Goal: Information Seeking & Learning: Learn about a topic

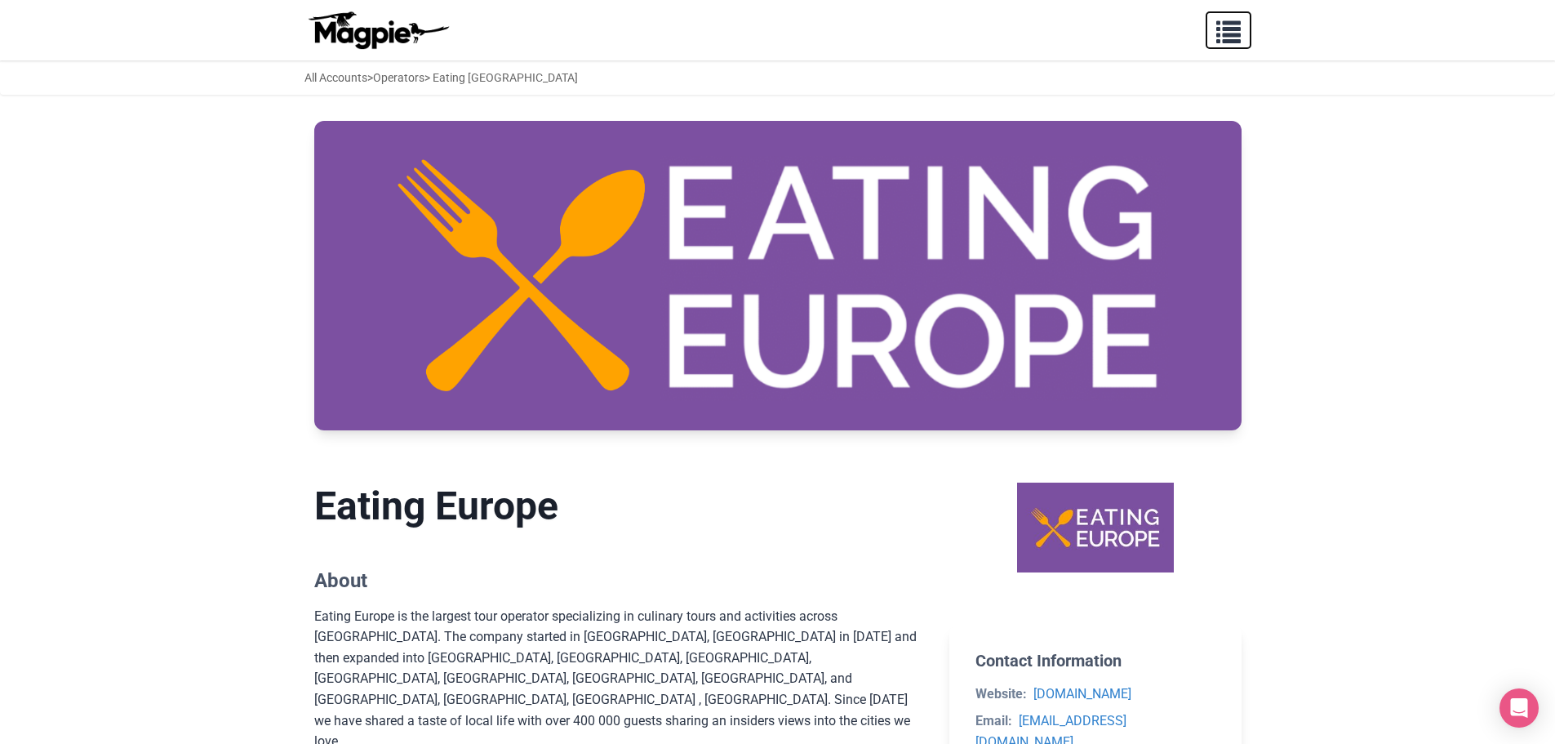
click at [1216, 33] on span "button" at bounding box center [1228, 28] width 24 height 24
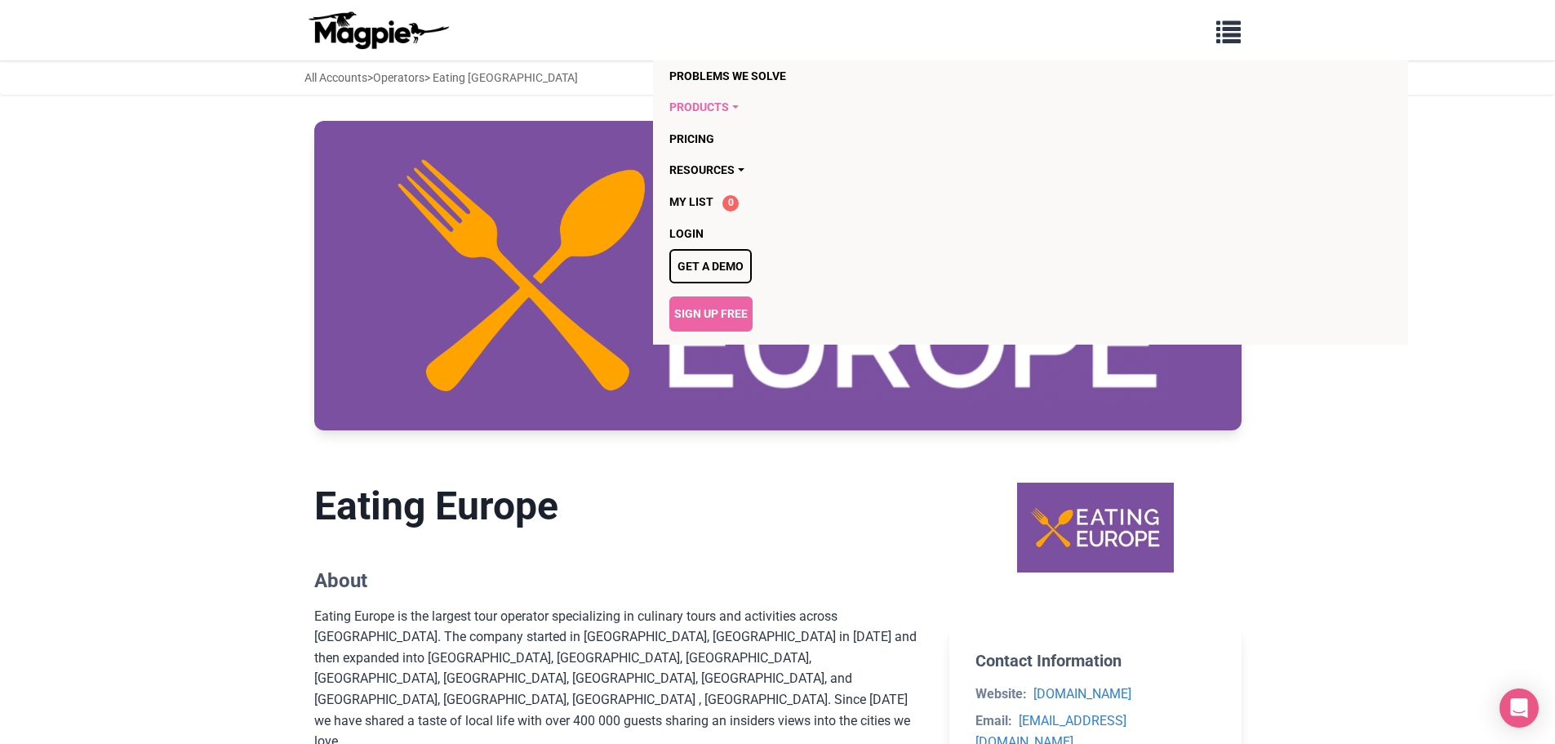
click at [722, 103] on link "Products" at bounding box center [936, 106] width 535 height 31
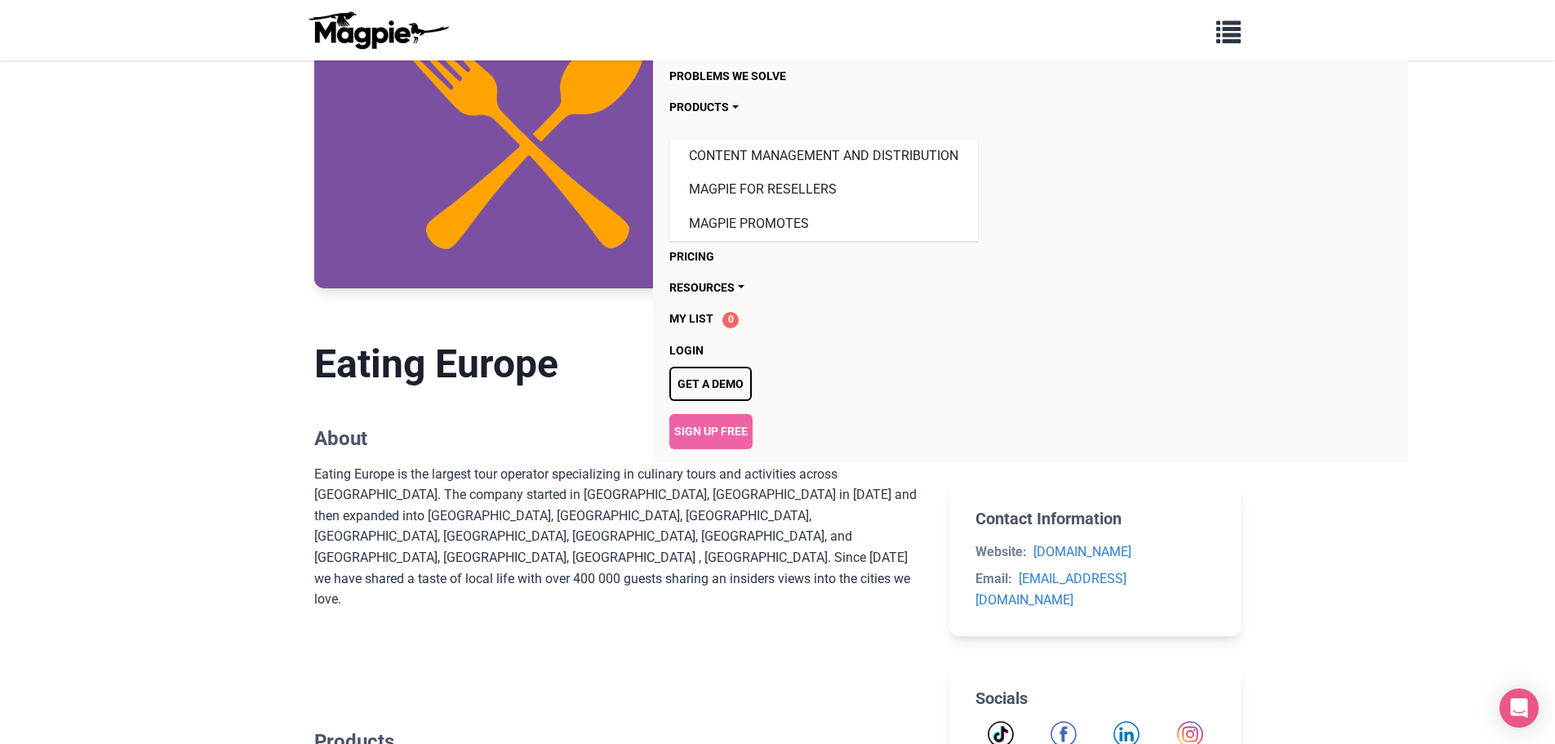
scroll to position [490, 0]
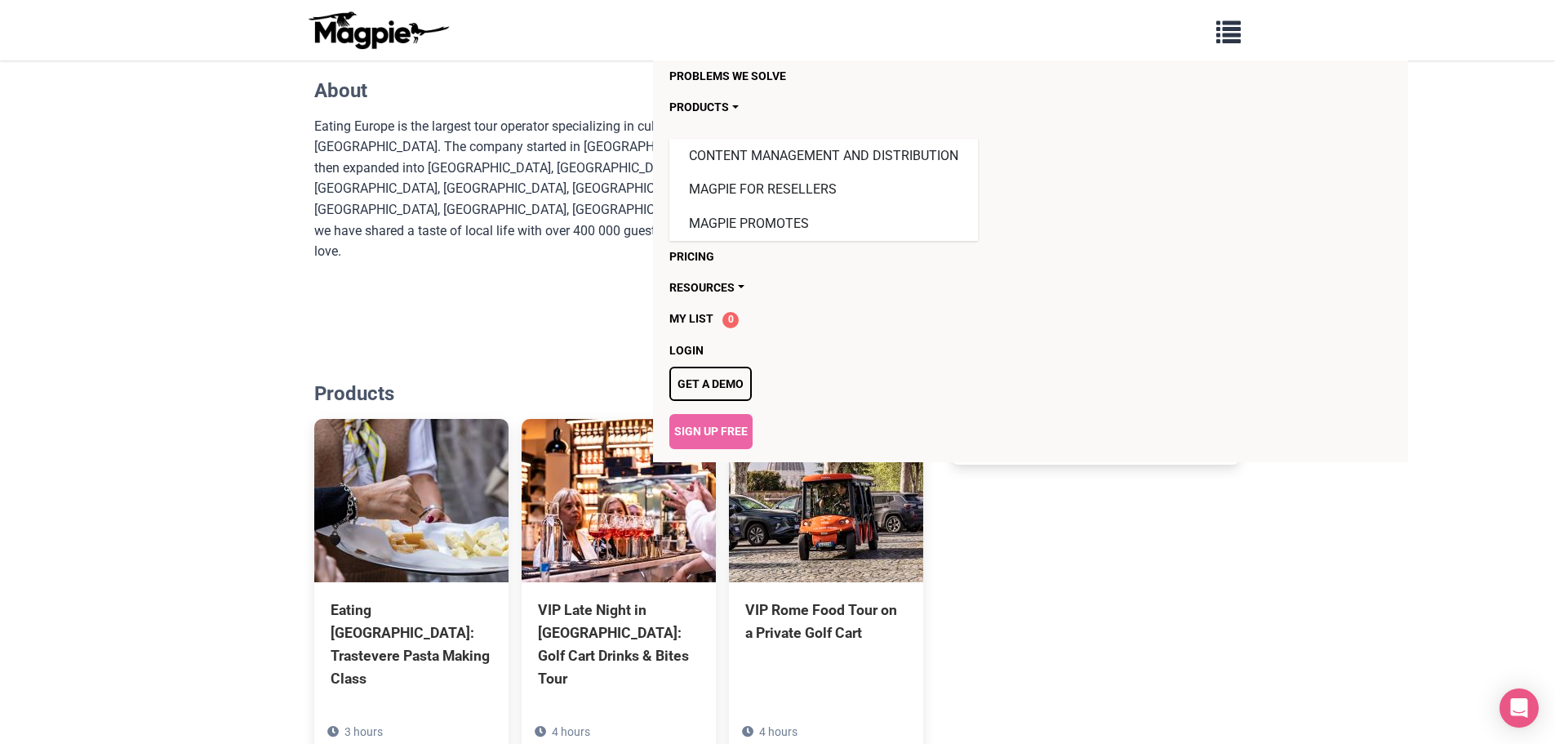
click at [797, 395] on li "Get a demo" at bounding box center [936, 384] width 535 height 34
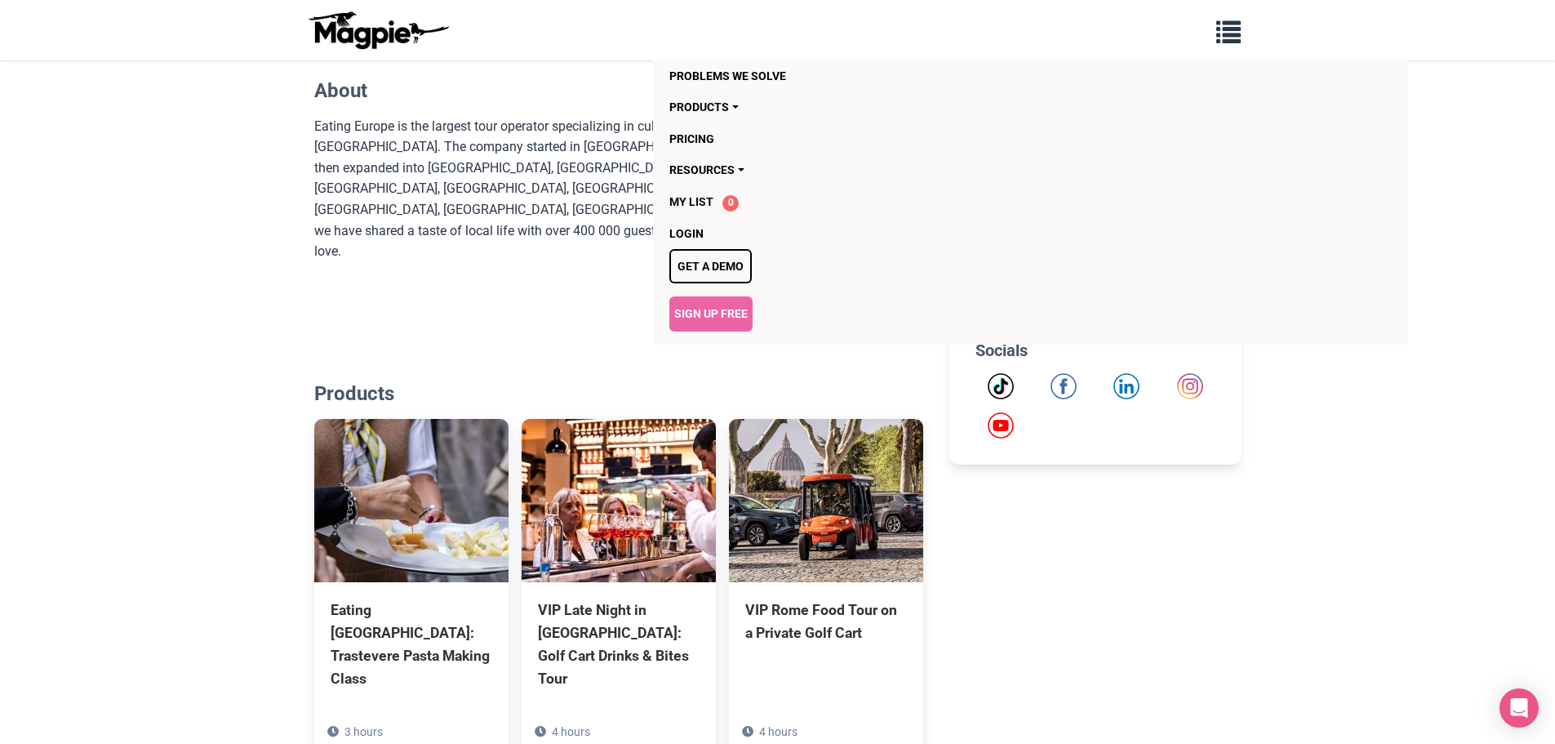
click at [471, 250] on section "Eating Europe About Eating Europe is the largest tour operator specializing in …" at bounding box center [619, 148] width 610 height 363
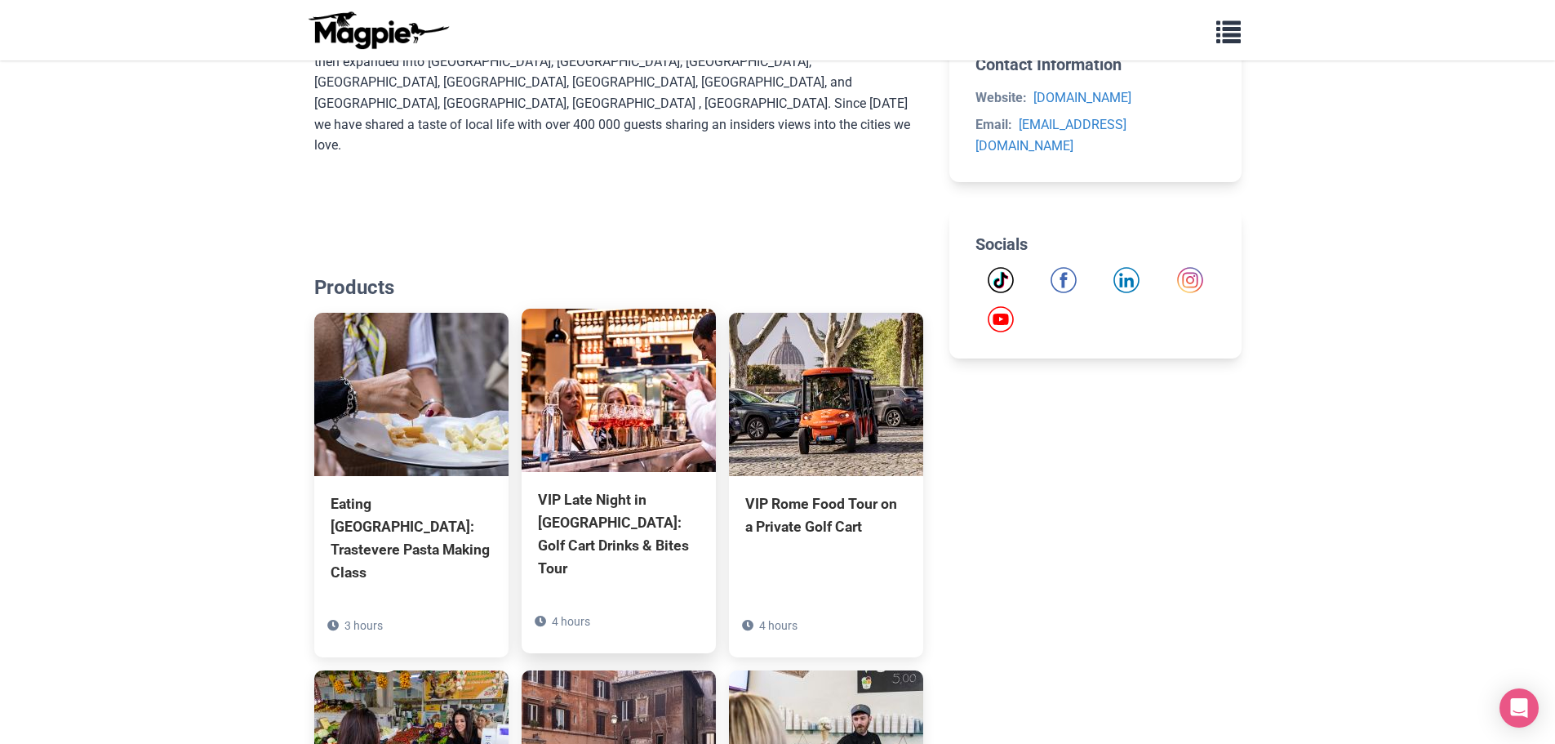
scroll to position [980, 0]
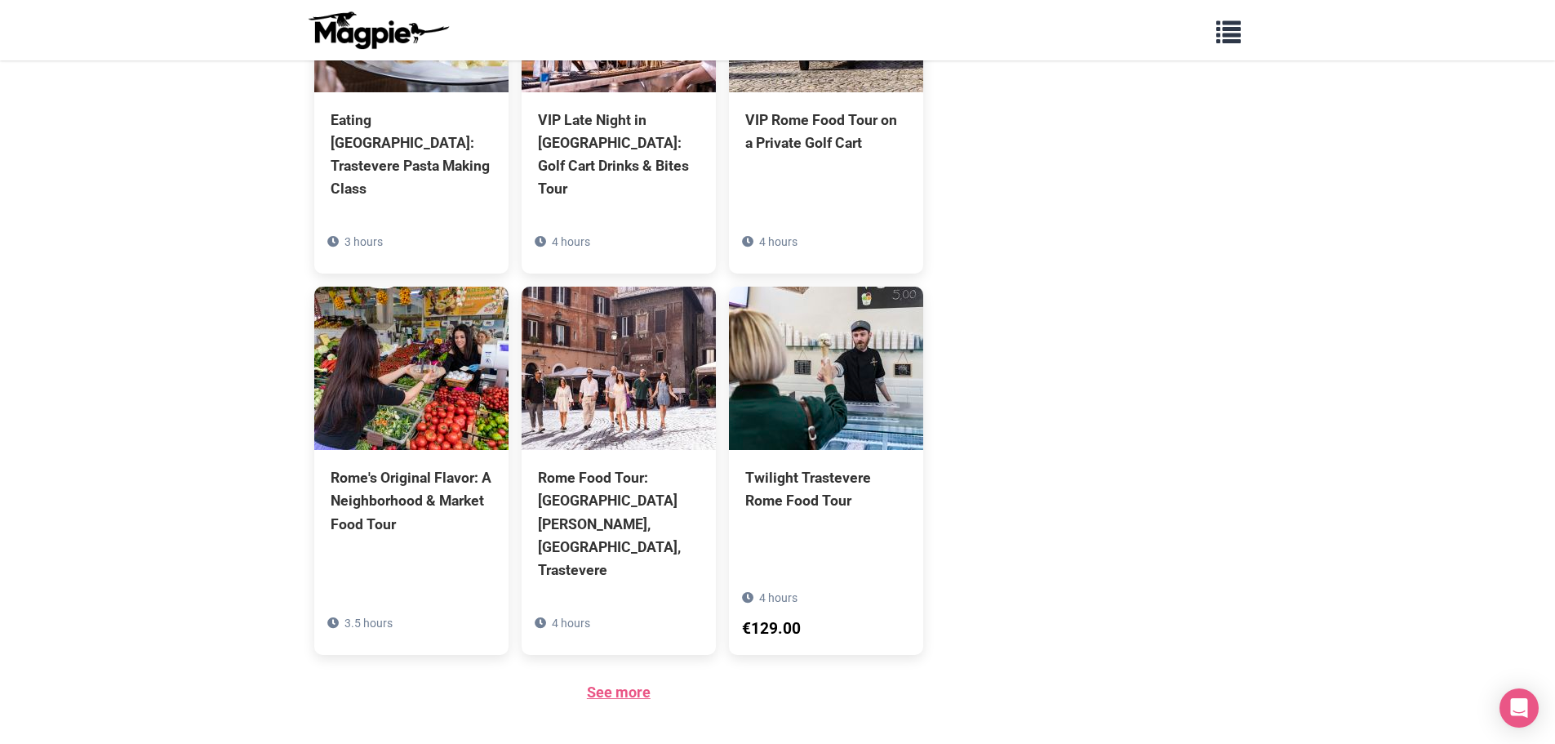
click at [639, 683] on link "See more" at bounding box center [619, 691] width 64 height 17
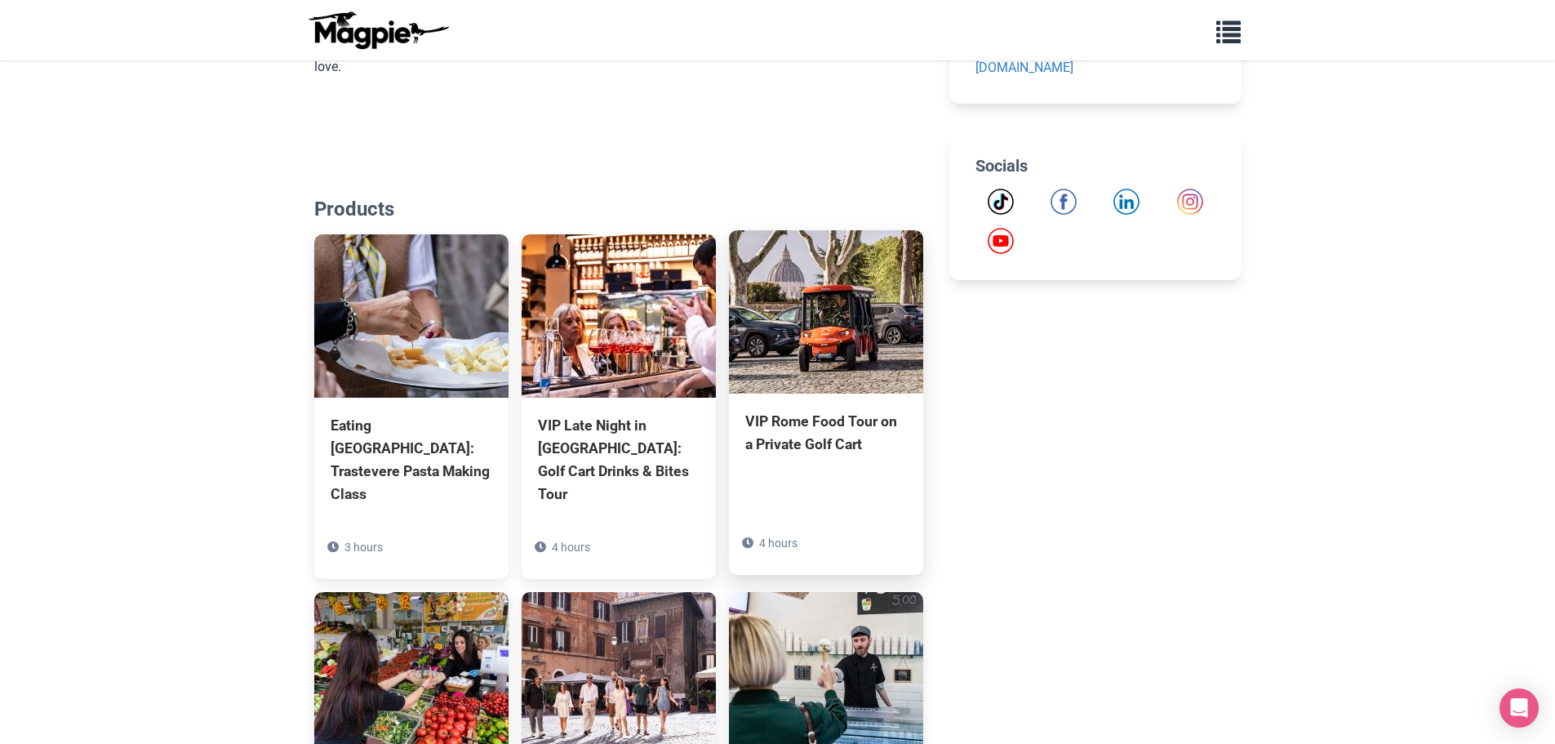
scroll to position [980, 0]
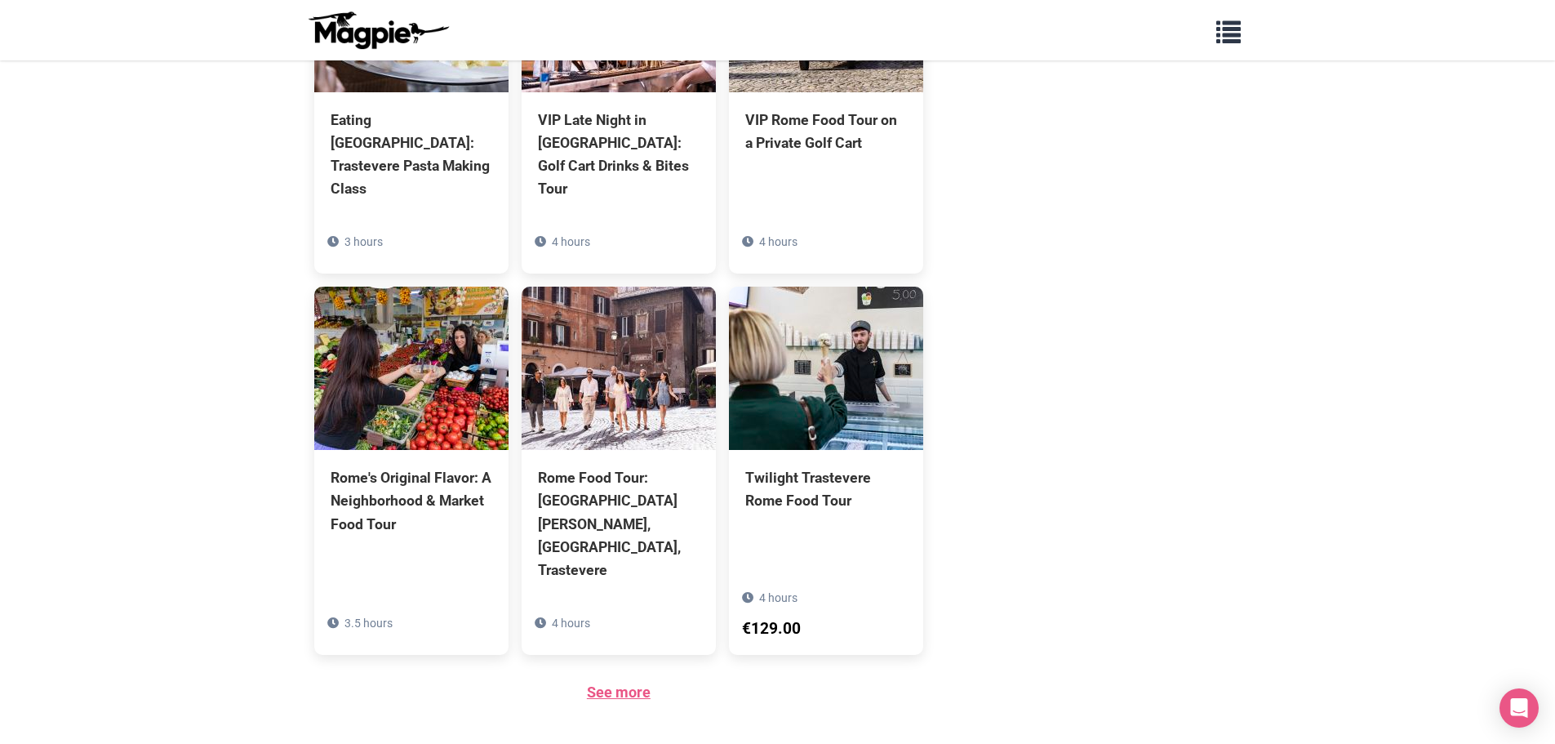
click at [622, 683] on link "See more" at bounding box center [619, 691] width 64 height 17
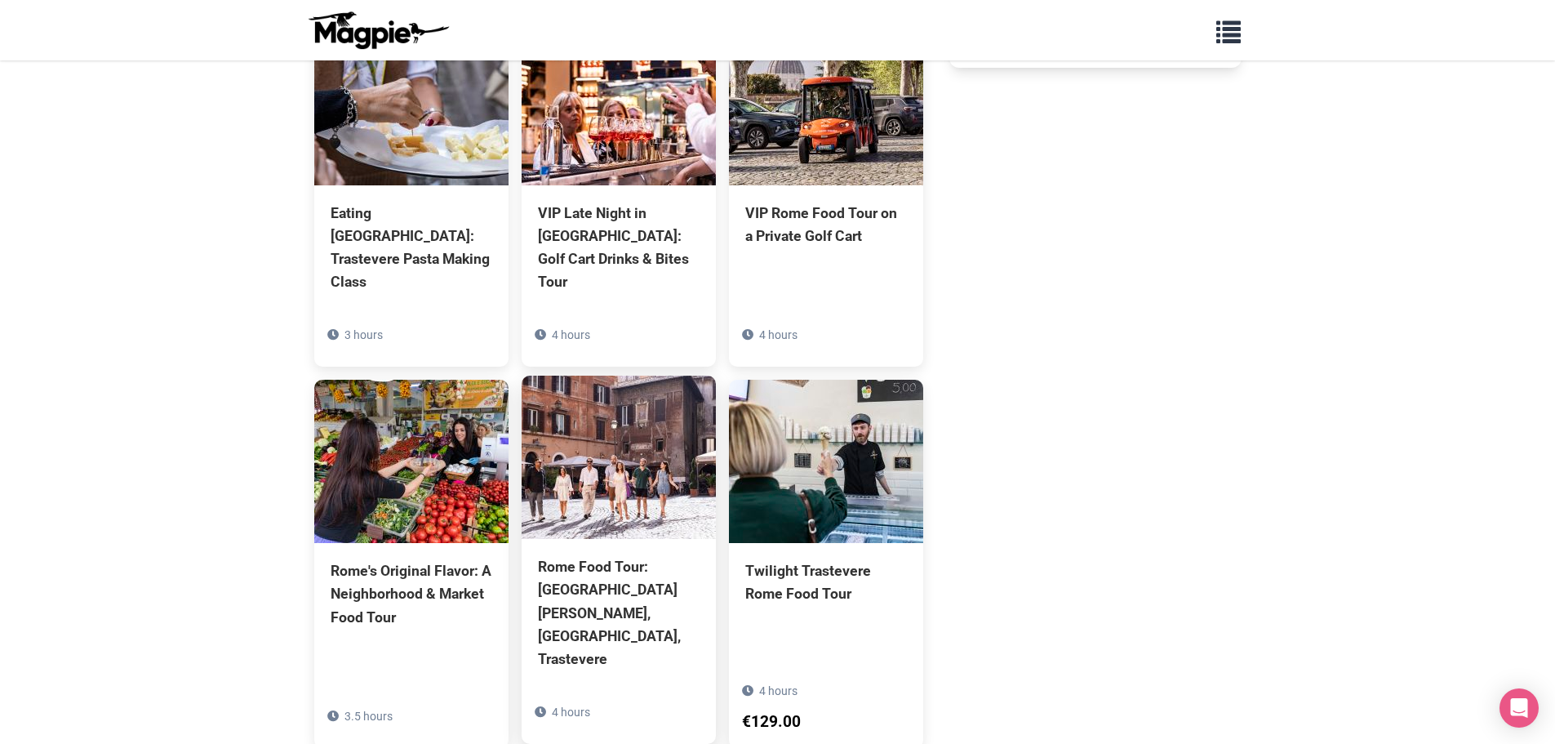
scroll to position [1065, 0]
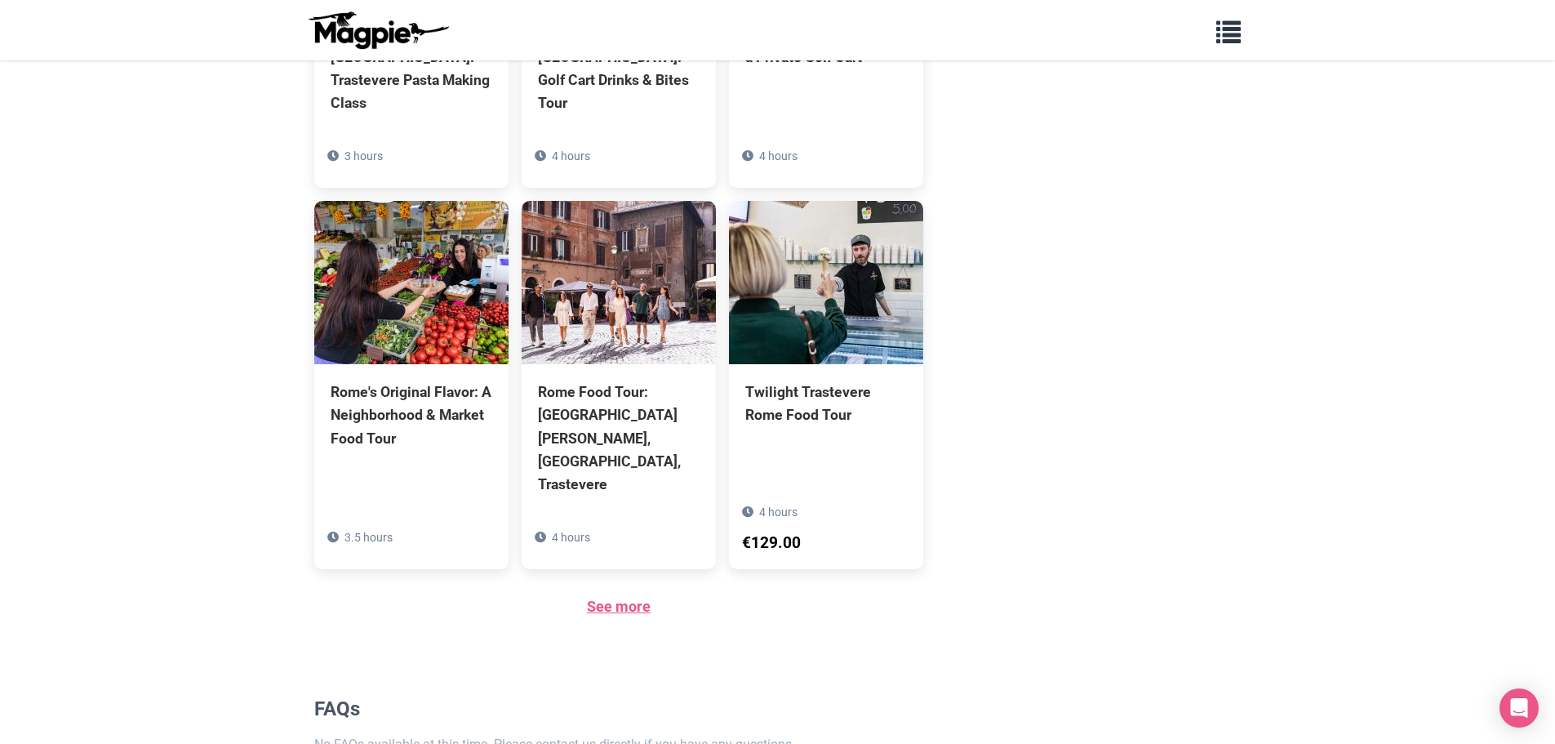
click at [624, 598] on link "See more" at bounding box center [619, 606] width 64 height 17
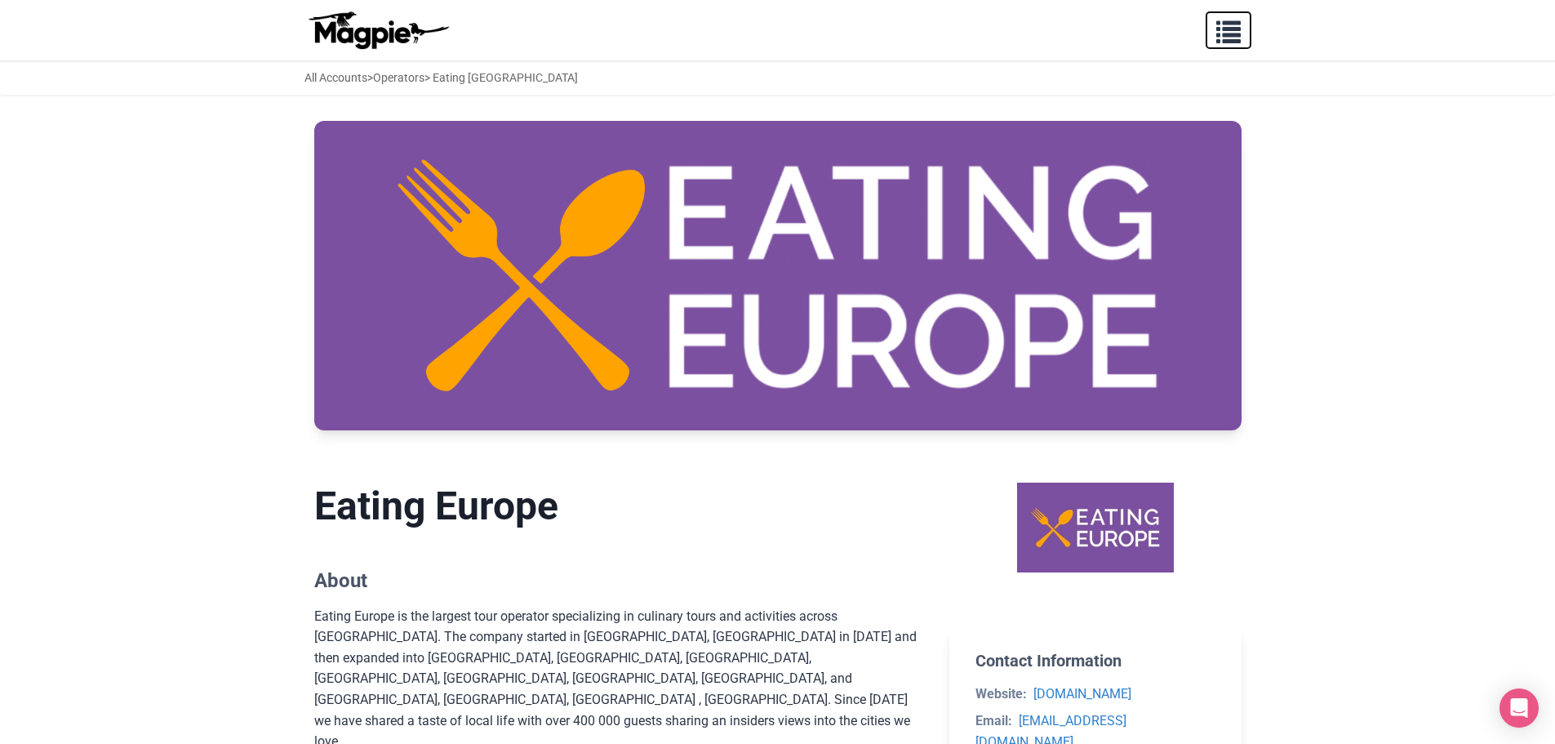
click at [1236, 33] on span "button" at bounding box center [1228, 28] width 24 height 24
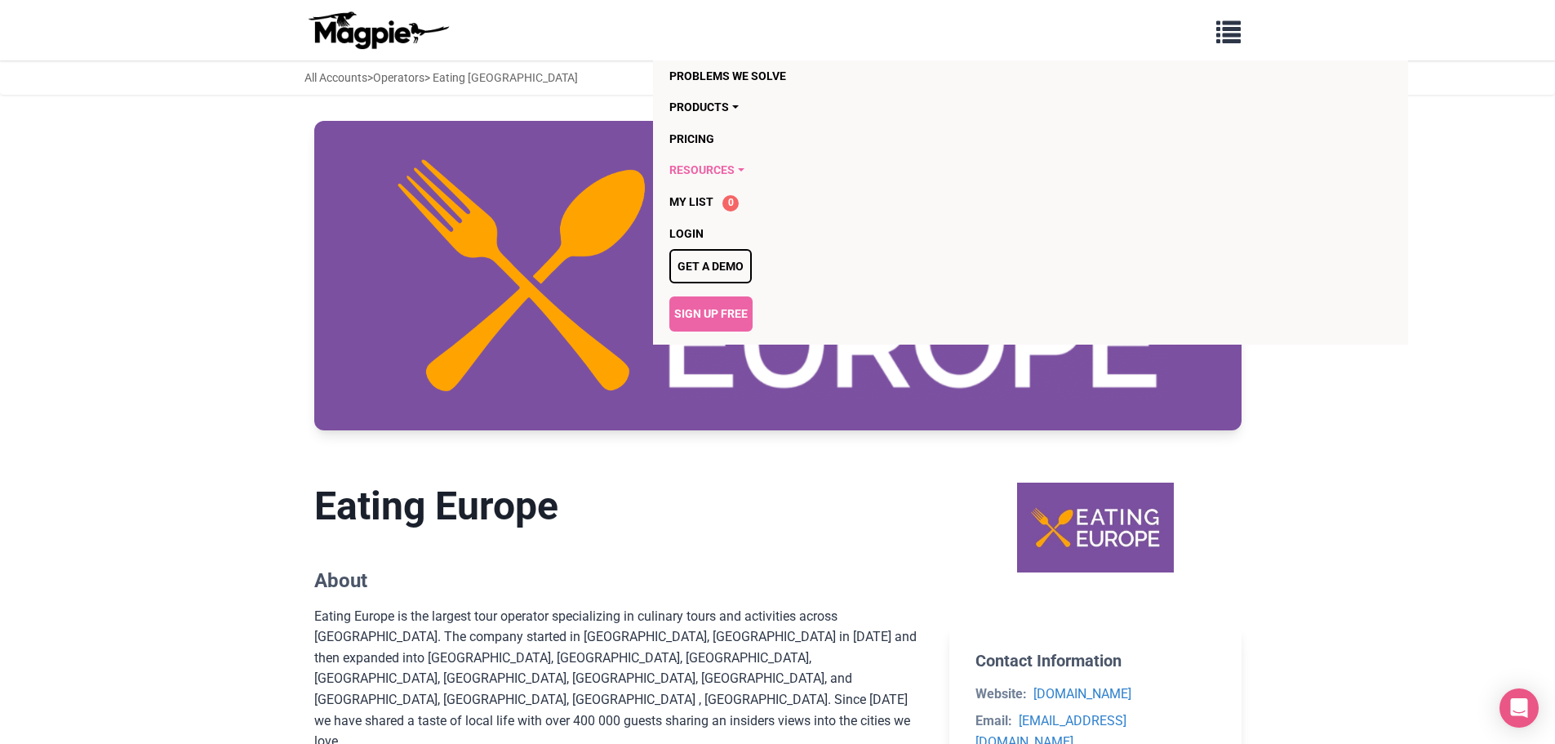
click at [686, 164] on link "Resources" at bounding box center [936, 169] width 535 height 31
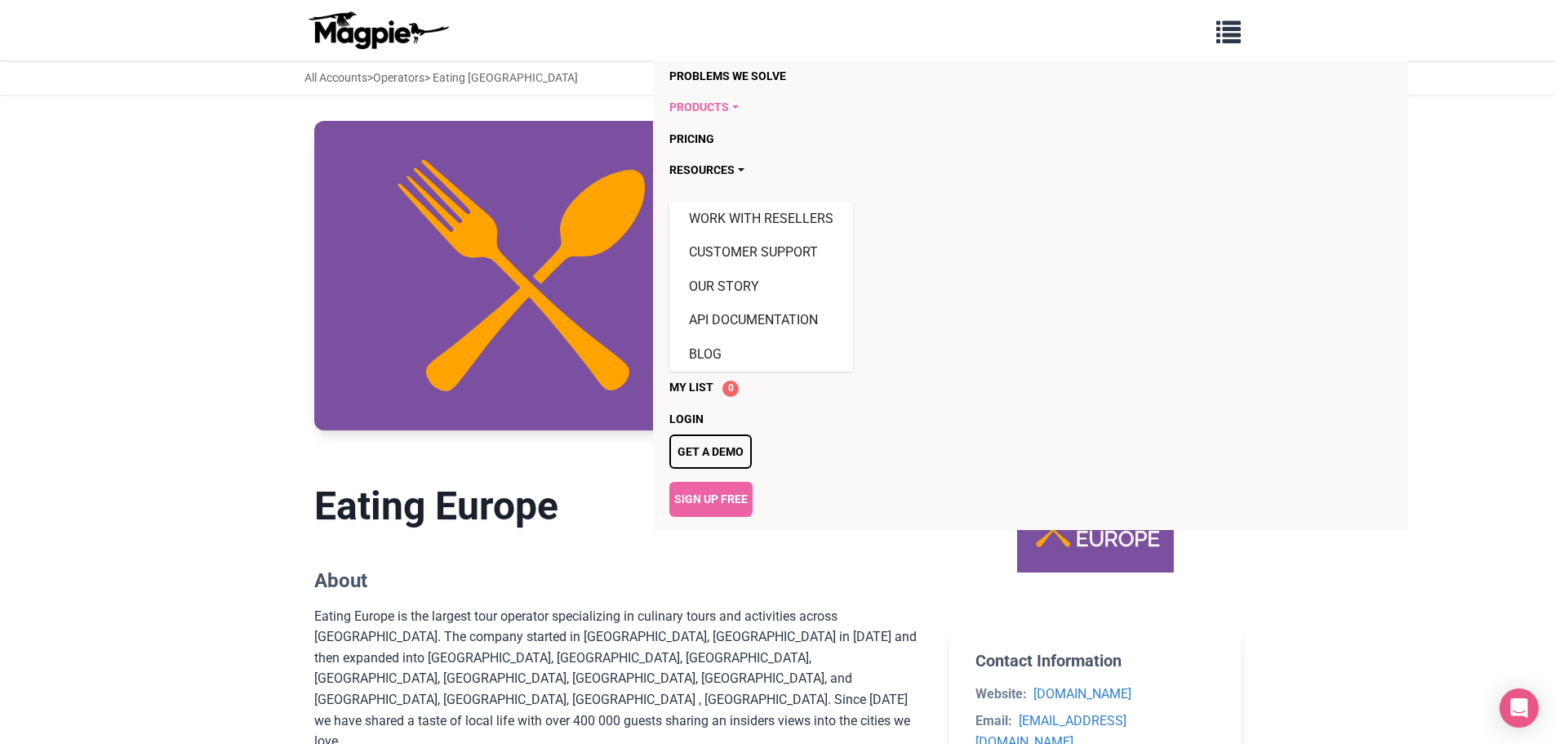
click at [698, 122] on link "Products" at bounding box center [936, 106] width 535 height 31
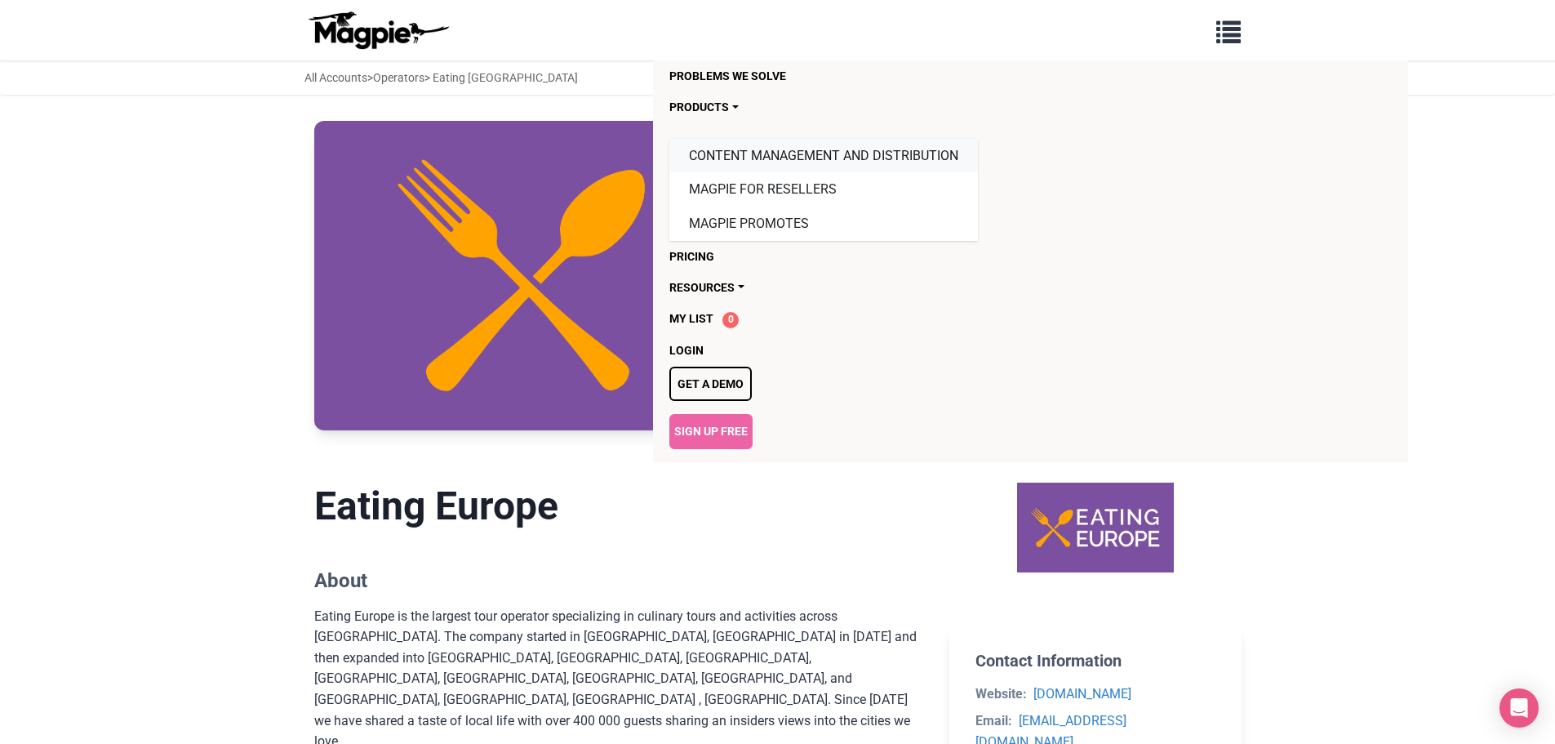
click at [733, 161] on link "Content Management and Distribution" at bounding box center [823, 156] width 309 height 34
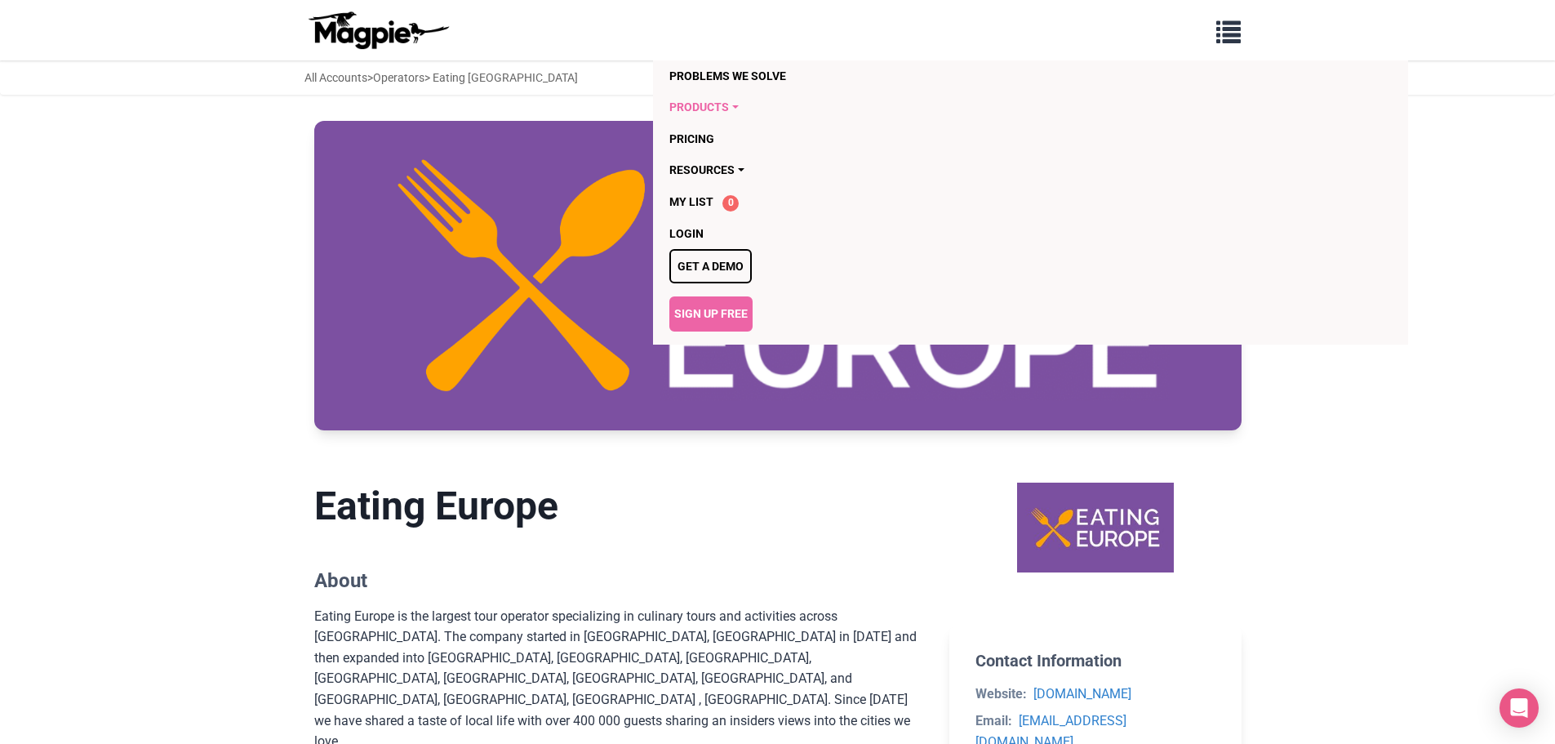
click at [678, 109] on link "Products" at bounding box center [936, 106] width 535 height 31
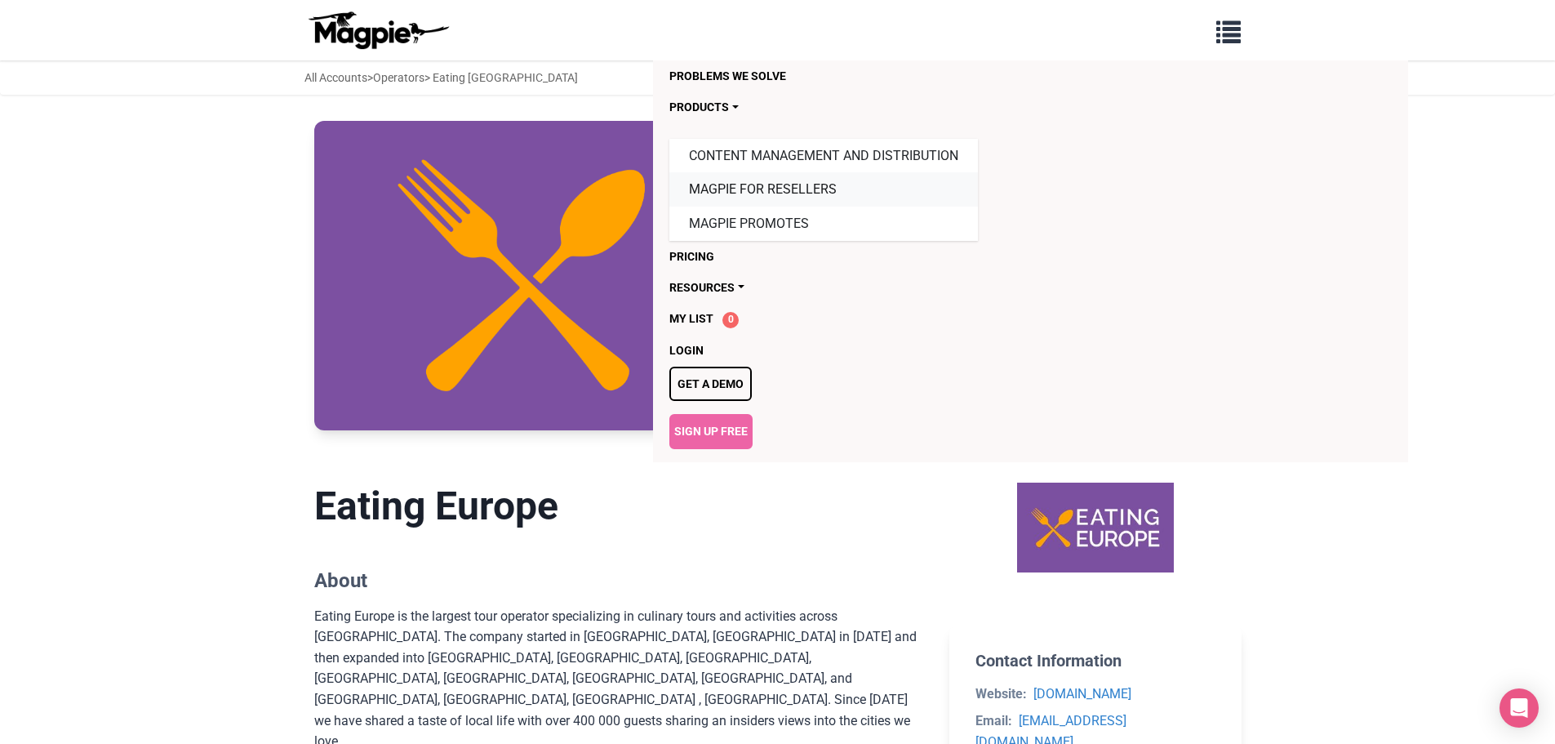
click at [724, 195] on link "Magpie for Resellers" at bounding box center [823, 189] width 309 height 34
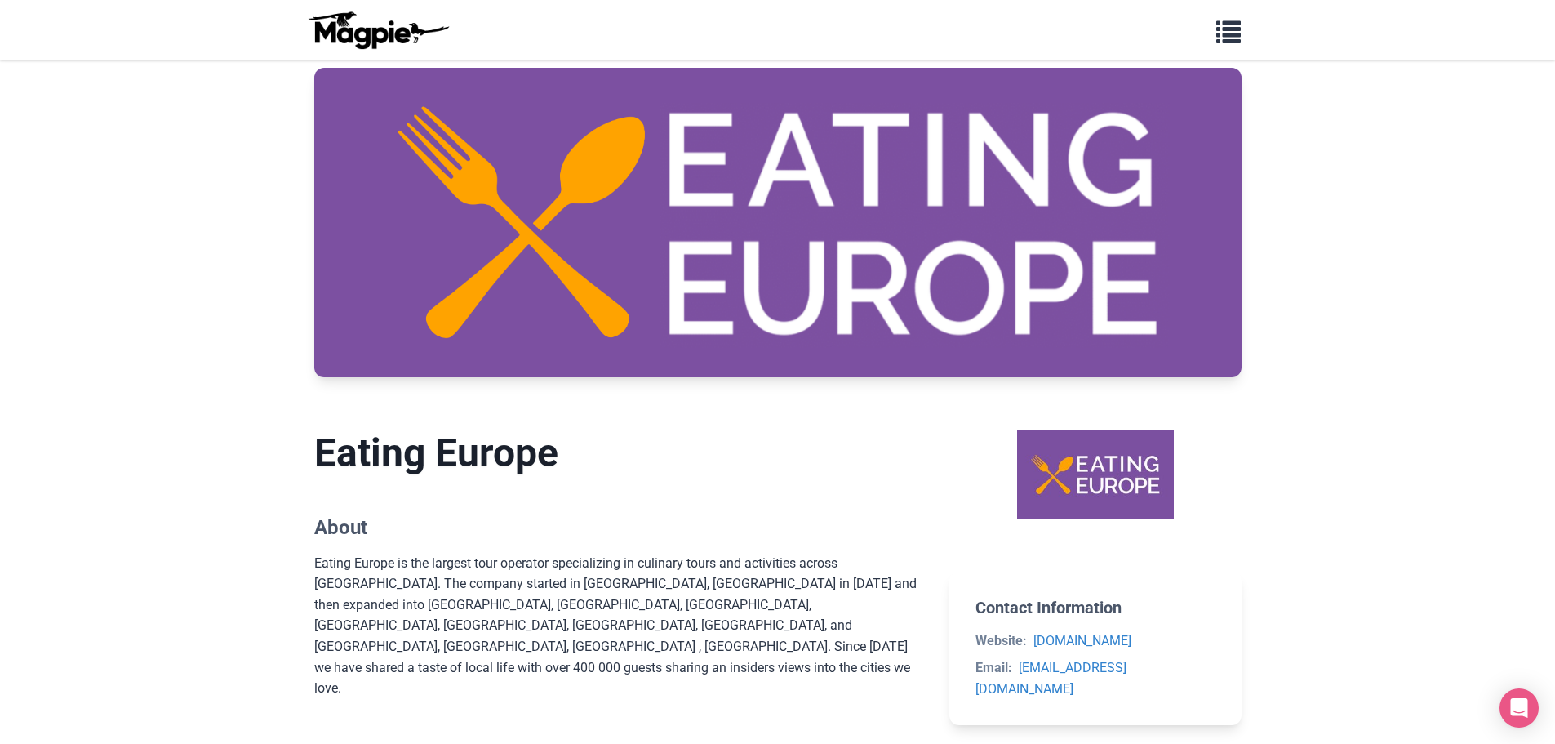
scroll to position [82, 0]
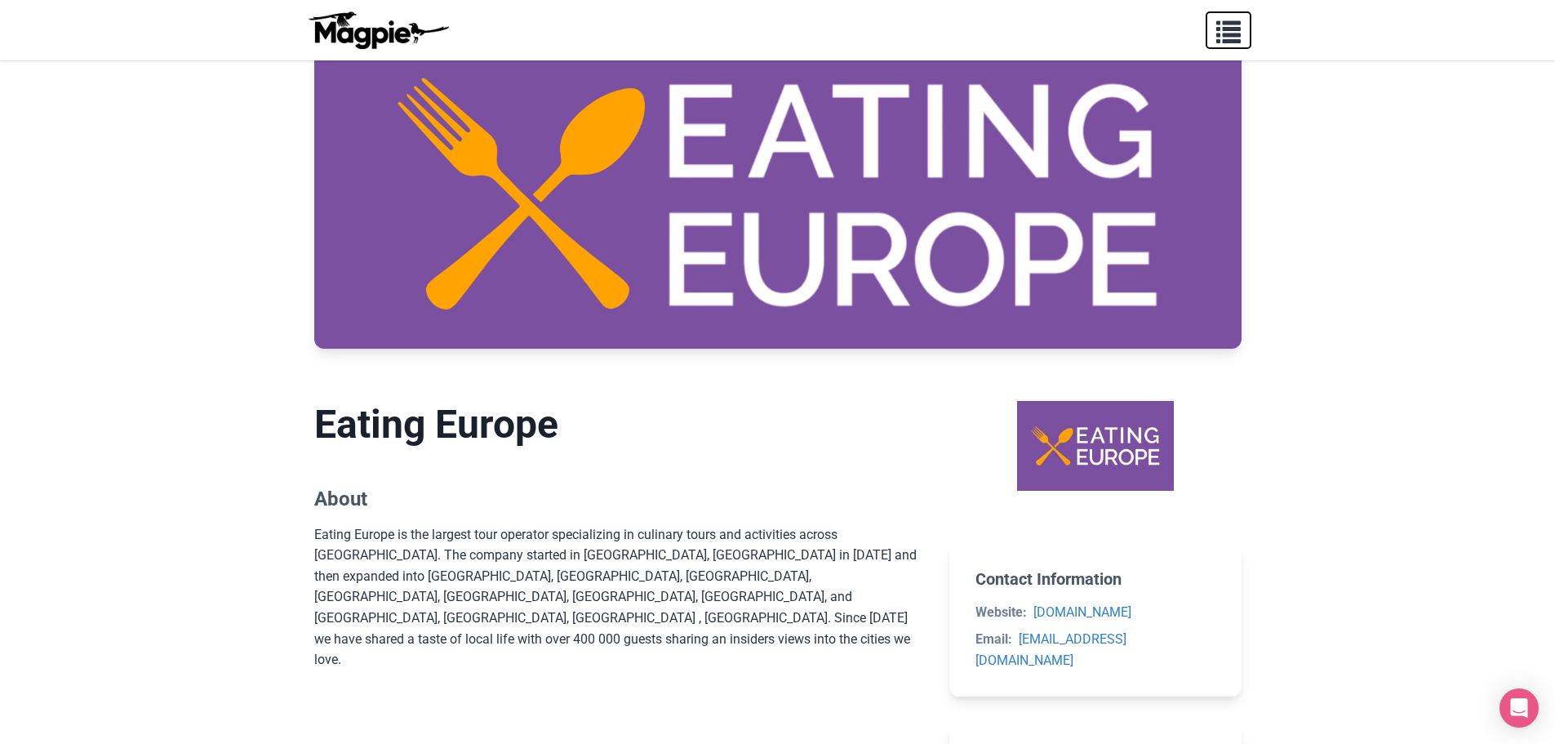
click at [1236, 37] on span "button" at bounding box center [1228, 28] width 24 height 24
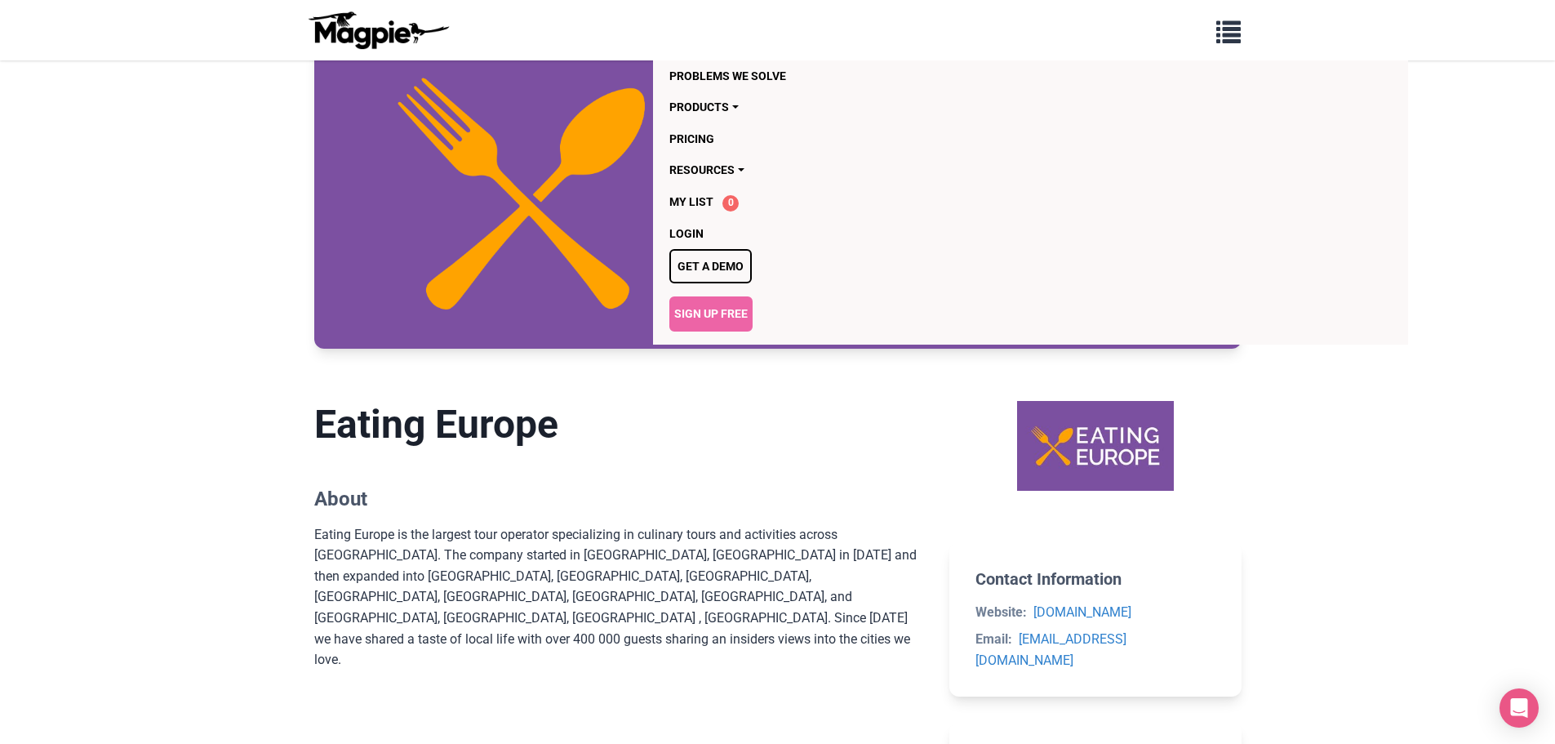
click at [633, 505] on h2 "About" at bounding box center [619, 499] width 610 height 24
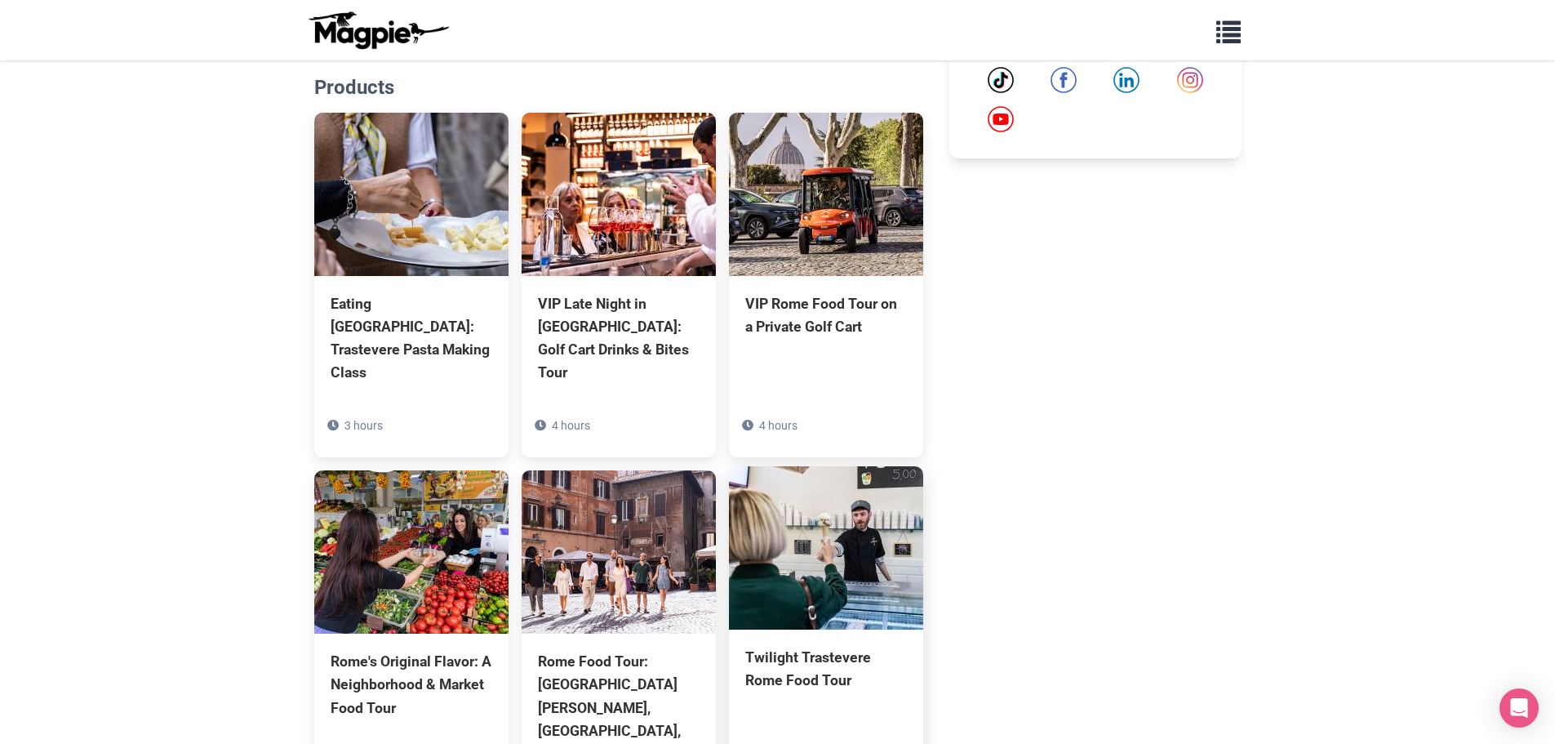
scroll to position [980, 0]
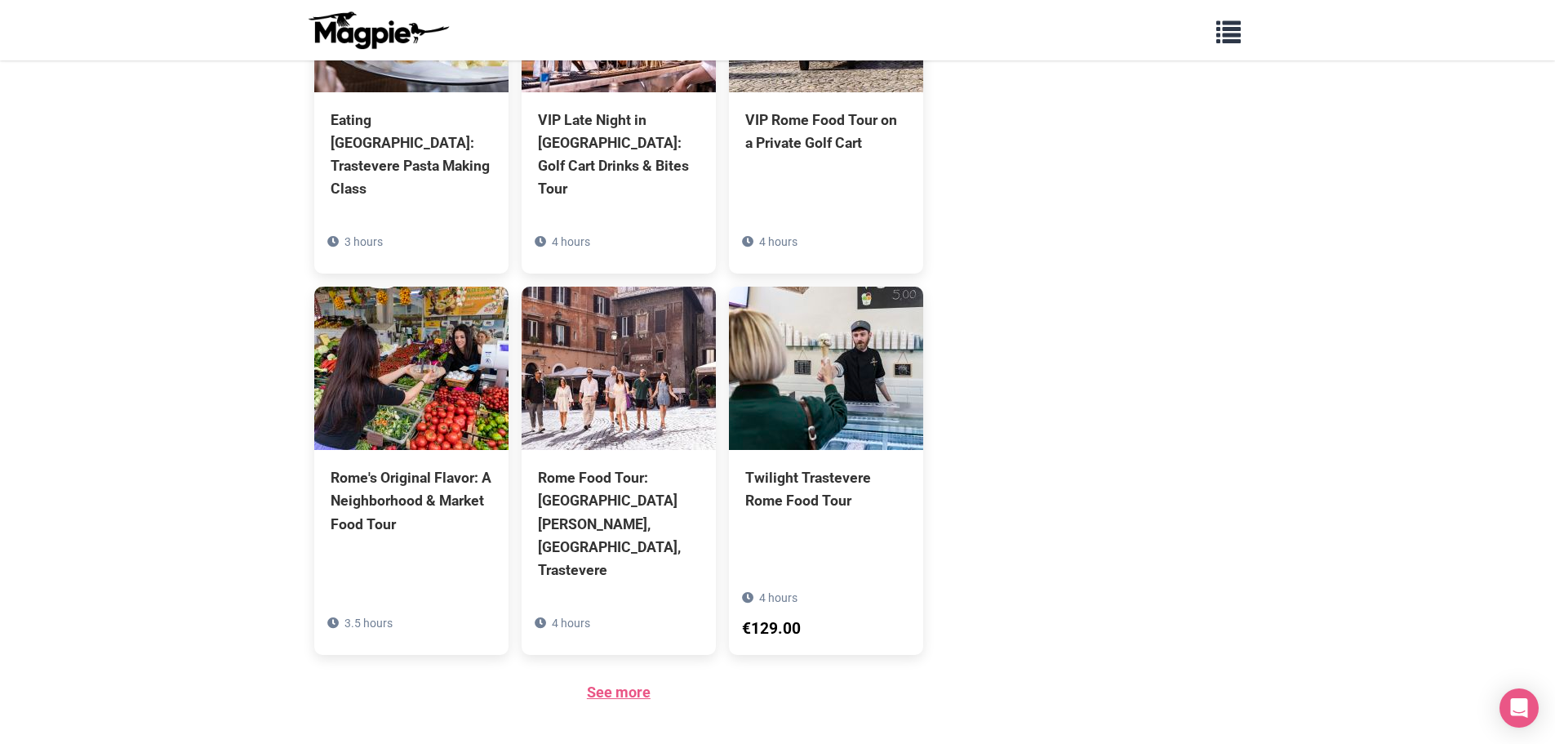
click at [629, 683] on link "See more" at bounding box center [619, 691] width 64 height 17
